Goal: Task Accomplishment & Management: Manage account settings

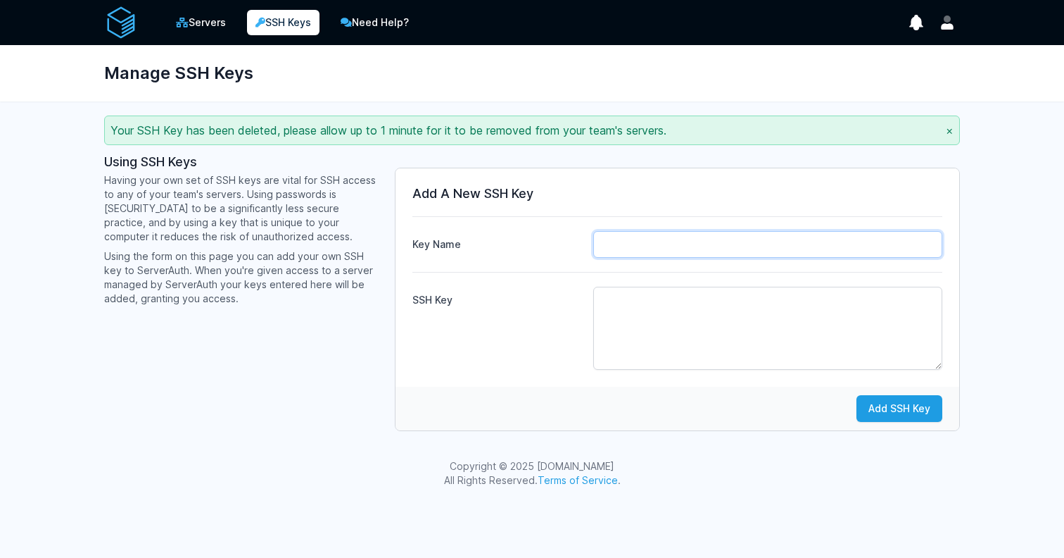
click at [641, 244] on input "Key Name" at bounding box center [767, 244] width 349 height 27
type input "fasil.cied"
click at [648, 312] on textarea "SSH Key" at bounding box center [767, 328] width 349 height 83
paste textarea "ssh-ed25519 AAAAC3NzaC1lZDI1NTE5AAAAIHEWuBN4heHenTl6+OTn6poJNQSnz7oJ2WLZyz5Pj+5…"
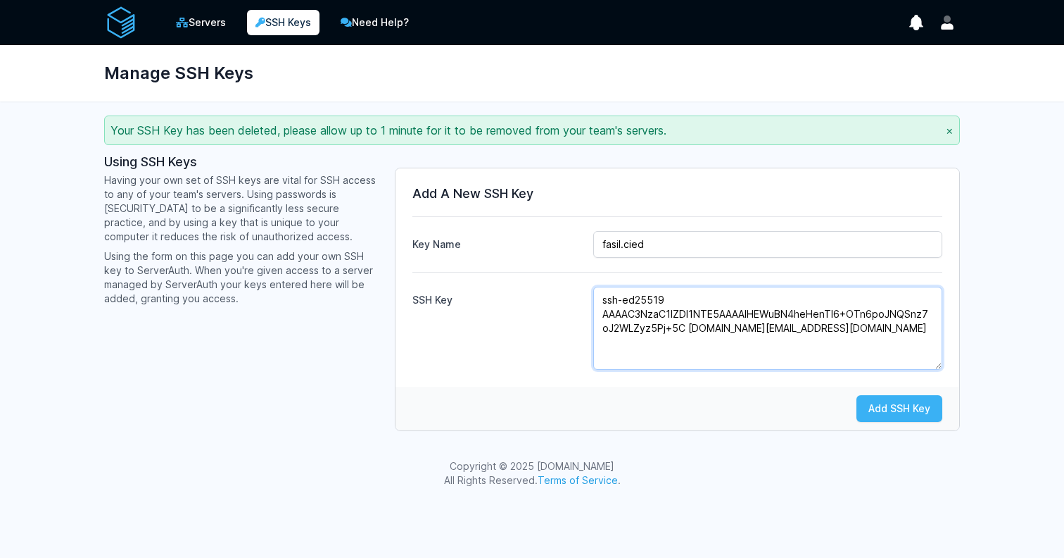
type textarea "ssh-ed25519 AAAAC3NzaC1lZDI1NTE5AAAAIHEWuBN4heHenTl6+OTn6poJNQSnz7oJ2WLZyz5Pj+5…"
click at [913, 408] on button "Add SSH Key" at bounding box center [900, 408] width 86 height 27
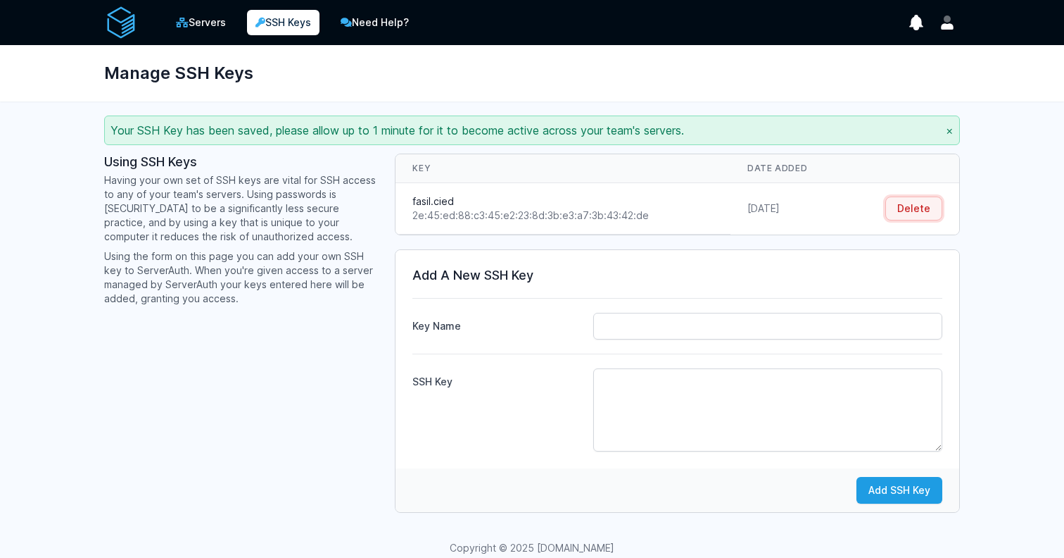
click at [917, 202] on button "Delete" at bounding box center [914, 208] width 57 height 24
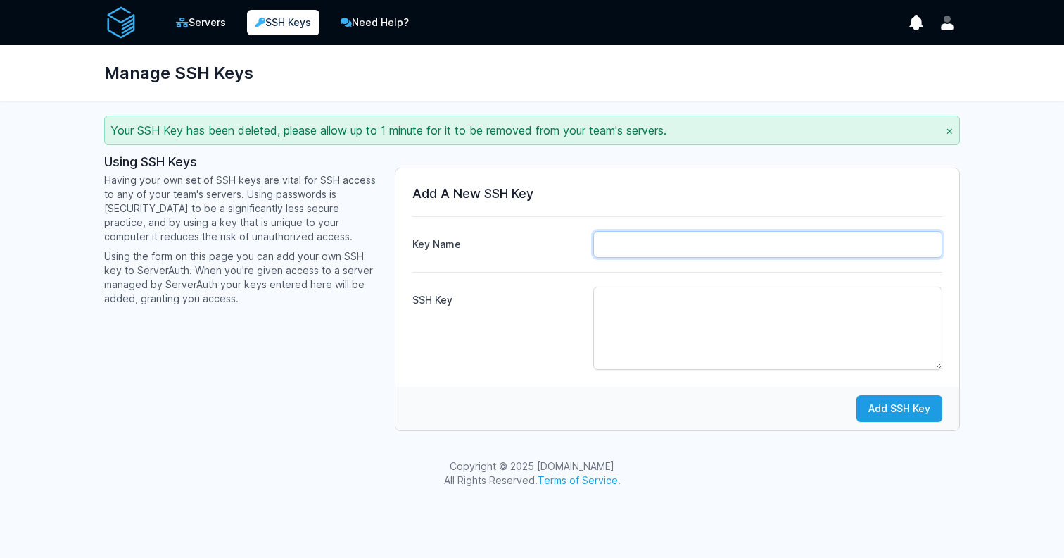
click at [635, 235] on input "Key Name" at bounding box center [767, 244] width 349 height 27
click at [624, 299] on textarea "SSH Key" at bounding box center [767, 328] width 349 height 83
click at [767, 479] on div "Copyright © 2025 ServerAuth.com All Rights Reserved. Terms of Service ." at bounding box center [532, 473] width 1064 height 56
click at [686, 305] on textarea "SSH Key" at bounding box center [767, 328] width 349 height 83
paste textarea "ssh-ed25519 AAAAC3NzaC1lZDI1NTE5AAAAIHEWuBN4heHenTl6+OTn6poJNQSnz7oJ2WLZyz5Pj+5…"
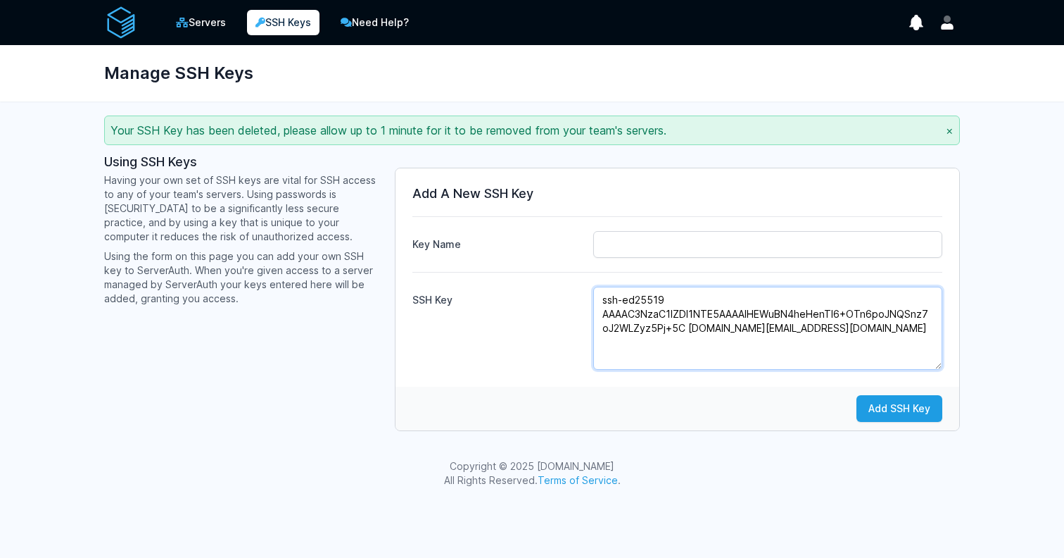
type textarea "ssh-ed25519 AAAAC3NzaC1lZDI1NTE5AAAAIHEWuBN4heHenTl6+OTn6poJNQSnz7oJ2WLZyz5Pj+5…"
click at [662, 227] on div "Key Name" at bounding box center [678, 237] width 530 height 42
click at [655, 235] on input "Key Name" at bounding box center [767, 244] width 349 height 27
type input "fasil.cied"
click at [910, 413] on button "Add SSH Key" at bounding box center [900, 408] width 86 height 27
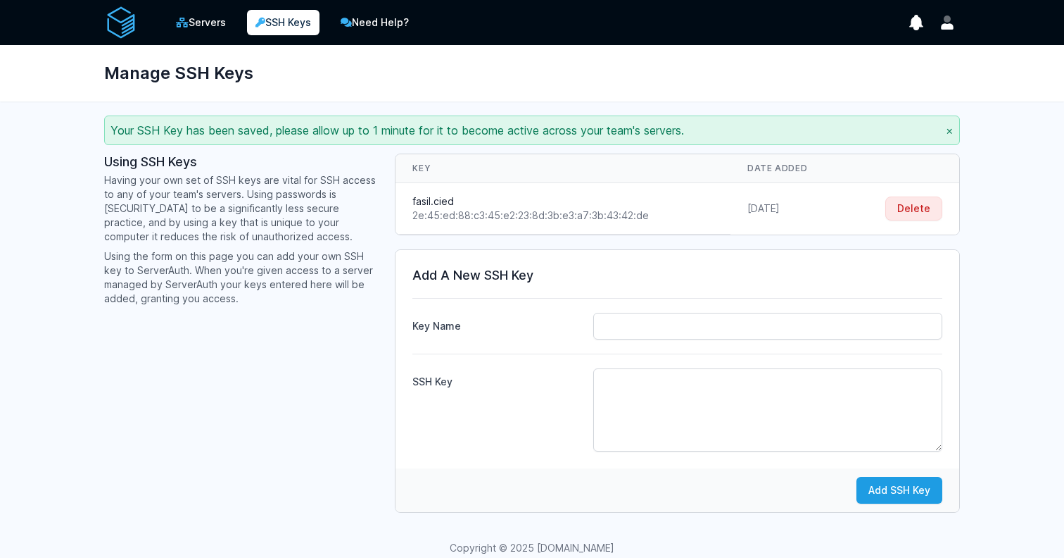
scroll to position [25, 0]
